Goal: Find specific page/section: Find specific page/section

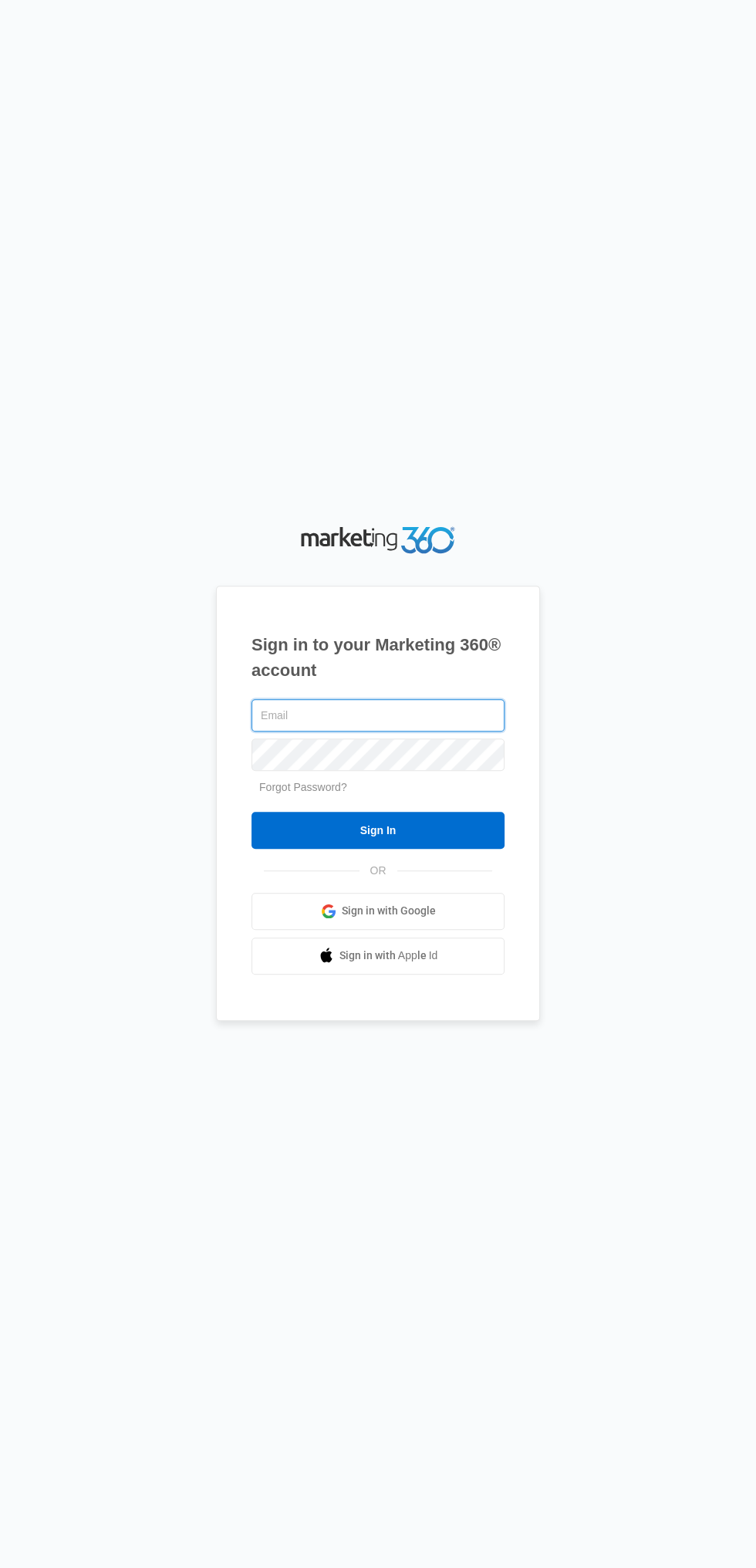
type input "[EMAIL_ADDRESS][DOMAIN_NAME]"
click at [251, 812] on input "Sign In" at bounding box center [378, 830] width 253 height 37
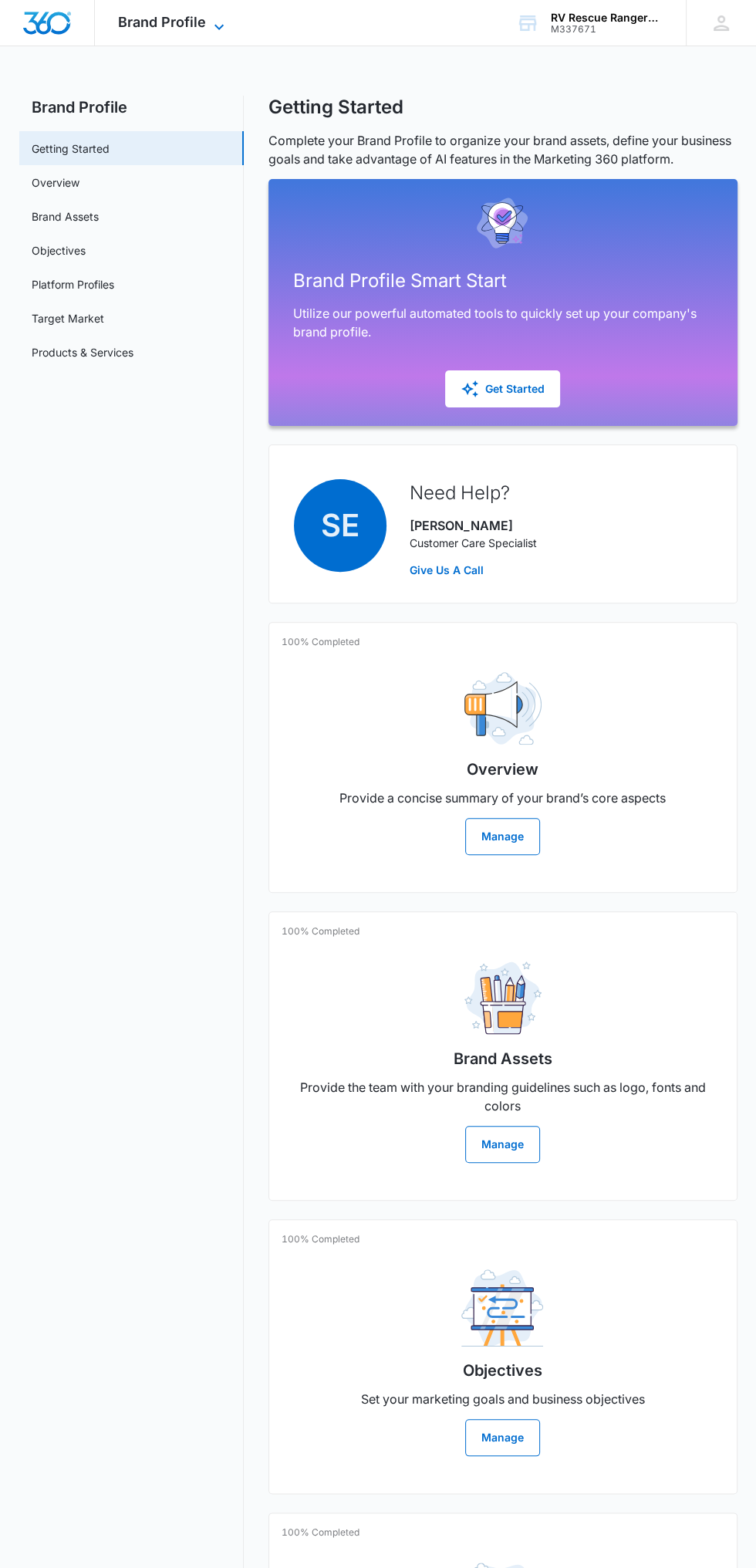
click at [189, 25] on span "Brand Profile" at bounding box center [162, 22] width 88 height 16
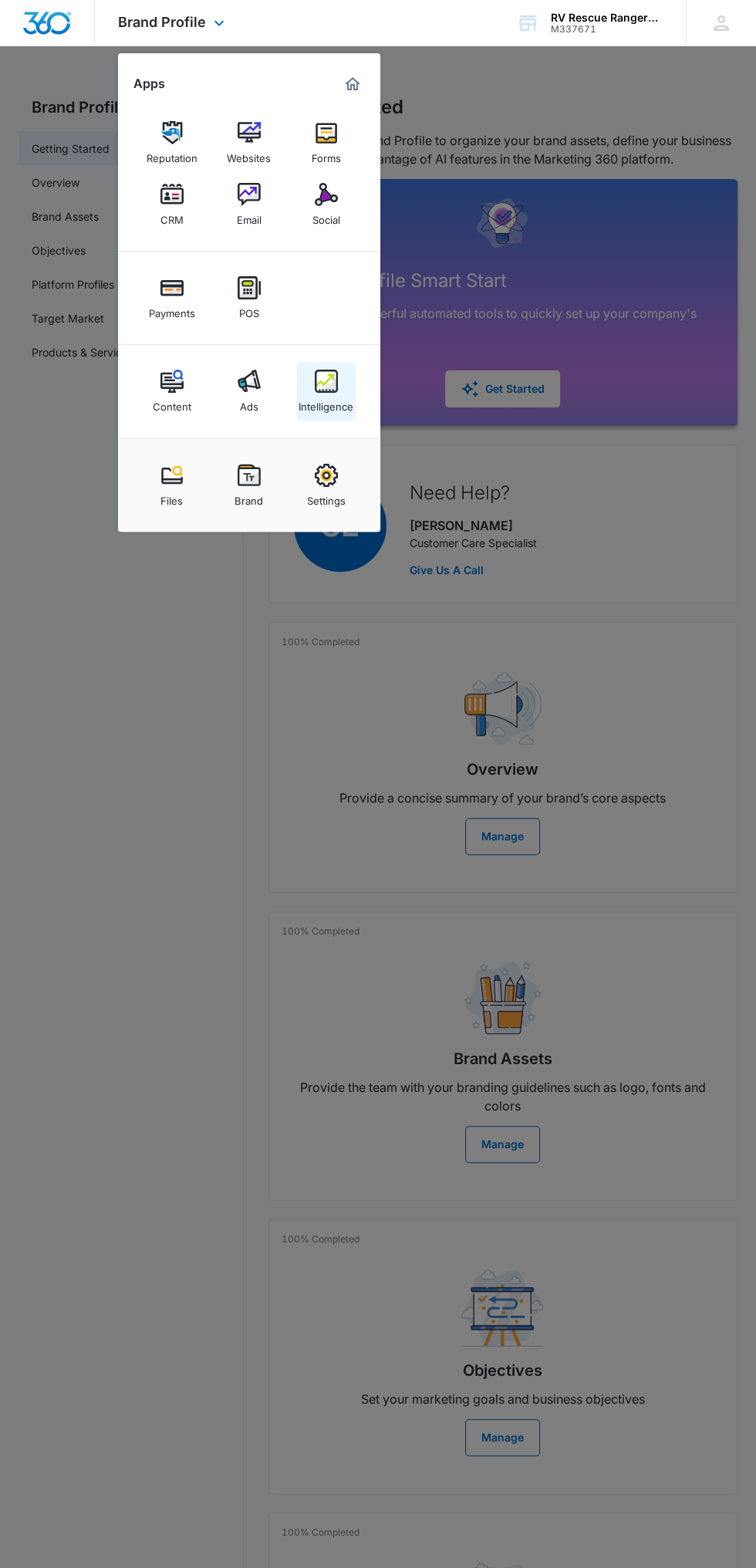
click at [338, 391] on link "Intelligence" at bounding box center [326, 391] width 59 height 59
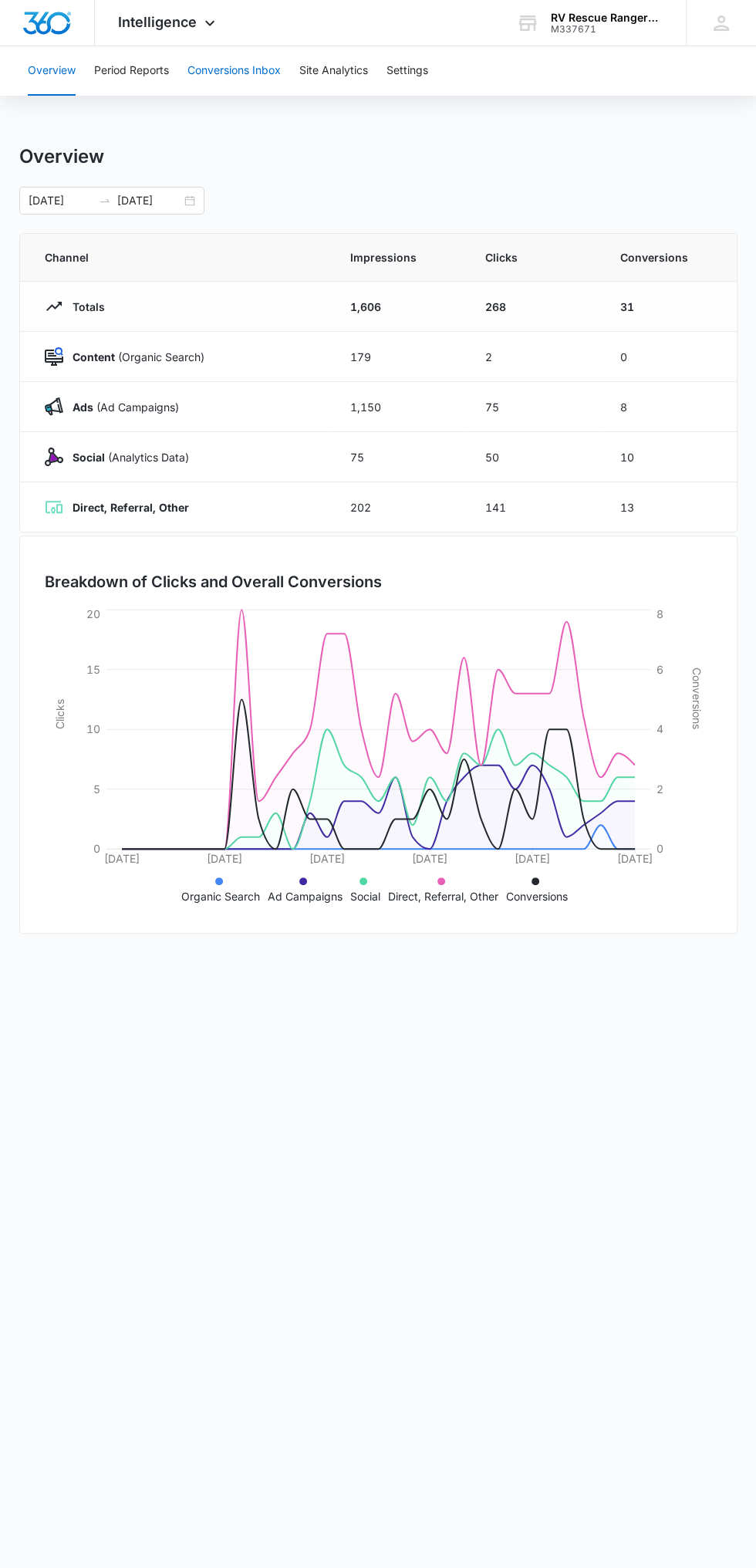
click at [239, 70] on button "Conversions Inbox" at bounding box center [234, 71] width 93 height 49
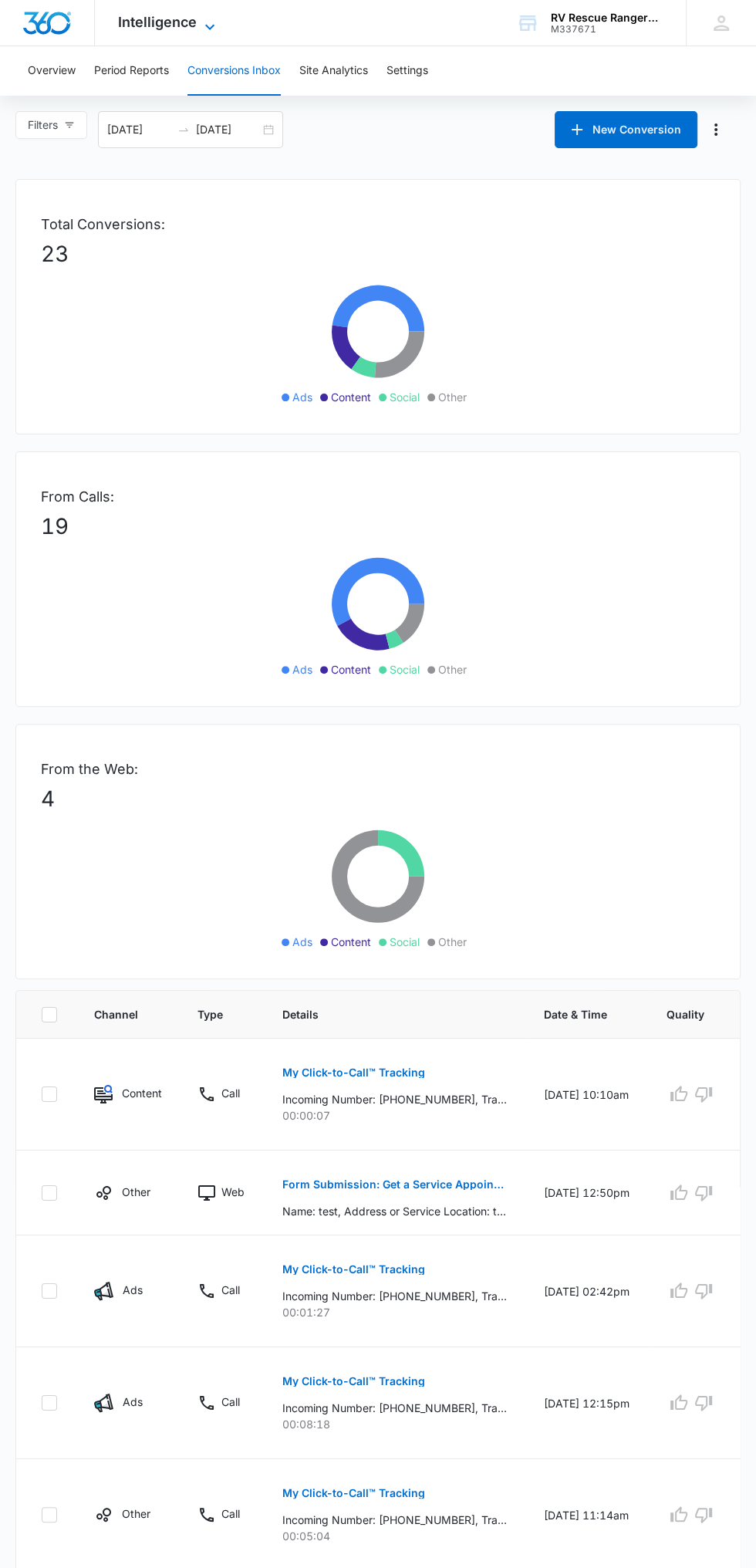
click at [208, 24] on icon at bounding box center [209, 27] width 19 height 19
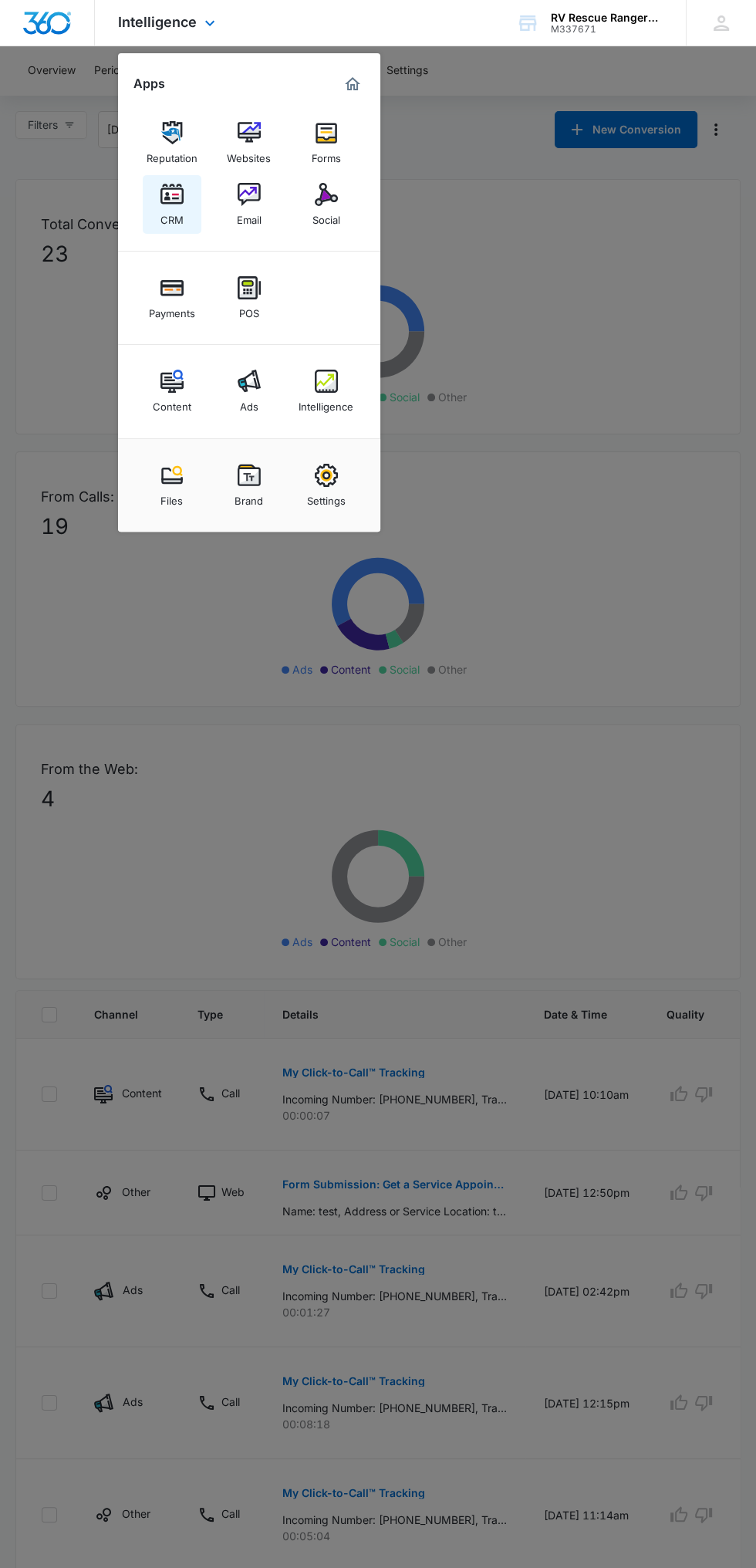
click at [166, 210] on div "CRM" at bounding box center [172, 216] width 24 height 20
